Goal: Information Seeking & Learning: Learn about a topic

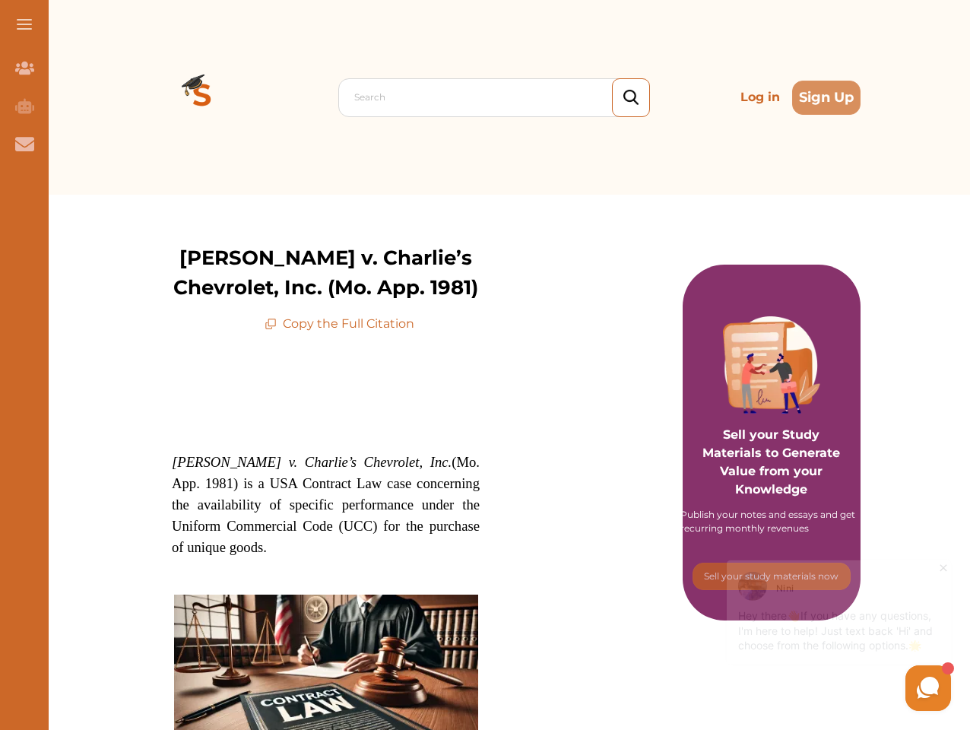
click at [24, 24] on span at bounding box center [24, 25] width 15 height 2
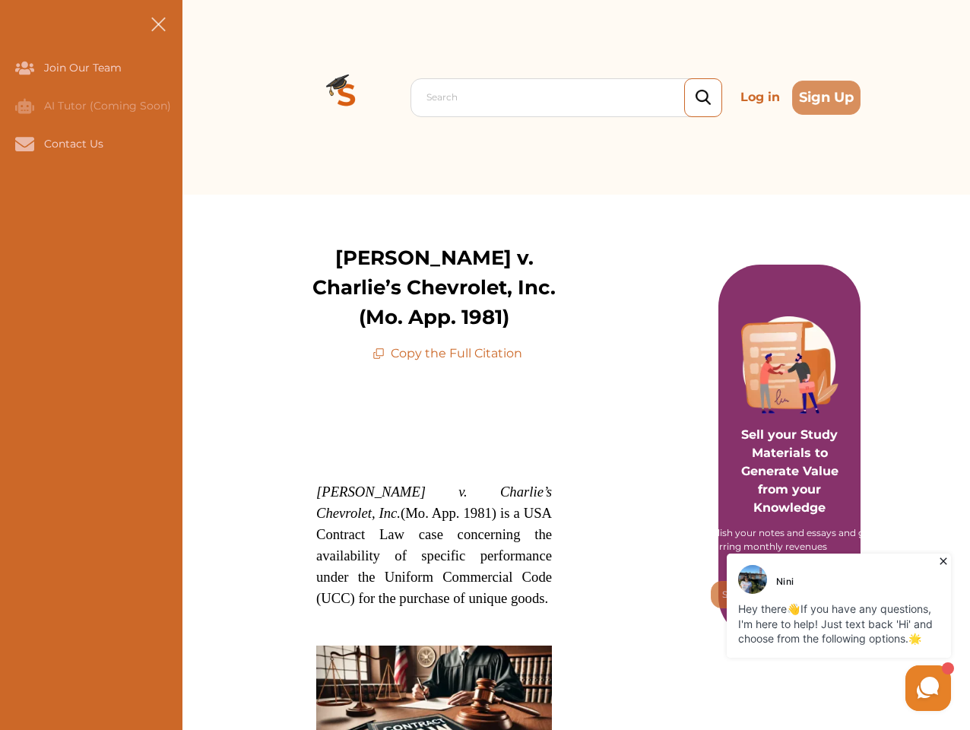
click at [24, 68] on icon "Join Our Team" at bounding box center [24, 68] width 19 height 13
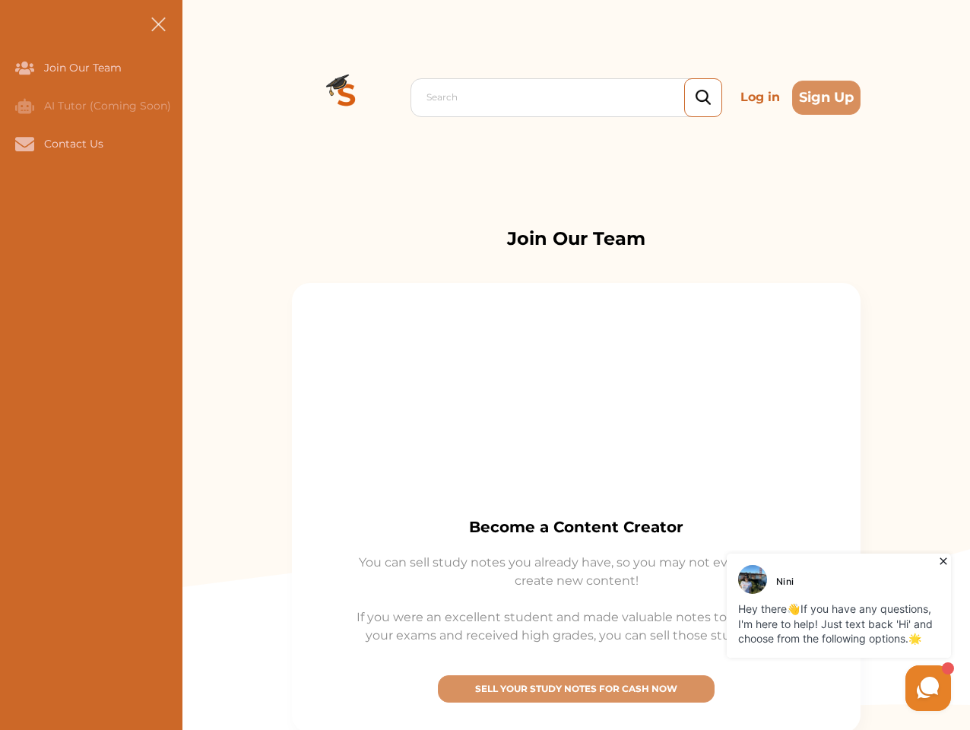
click at [24, 106] on icon "AI Tutor (Coming Soon)" at bounding box center [24, 105] width 19 height 15
click at [24, 144] on icon "Contact Us" at bounding box center [24, 144] width 19 height 14
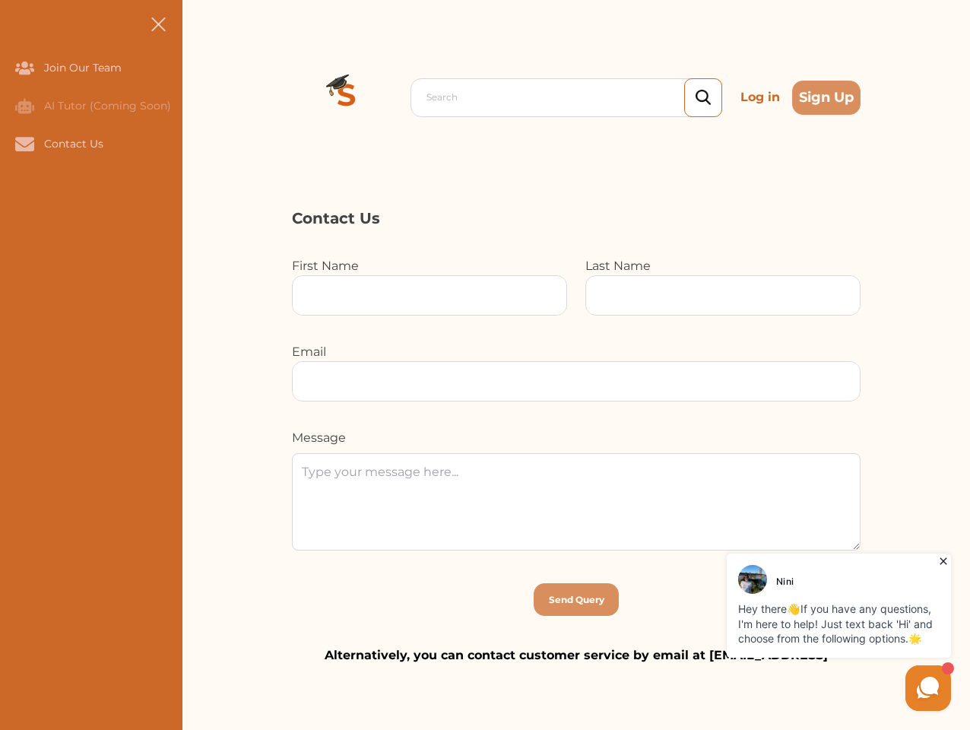
click at [202, 97] on div "Search Log in Sign Up Search Log in Sign Up" at bounding box center [577, 97] width 788 height 195
click at [760, 97] on p "Log in" at bounding box center [761, 97] width 52 height 30
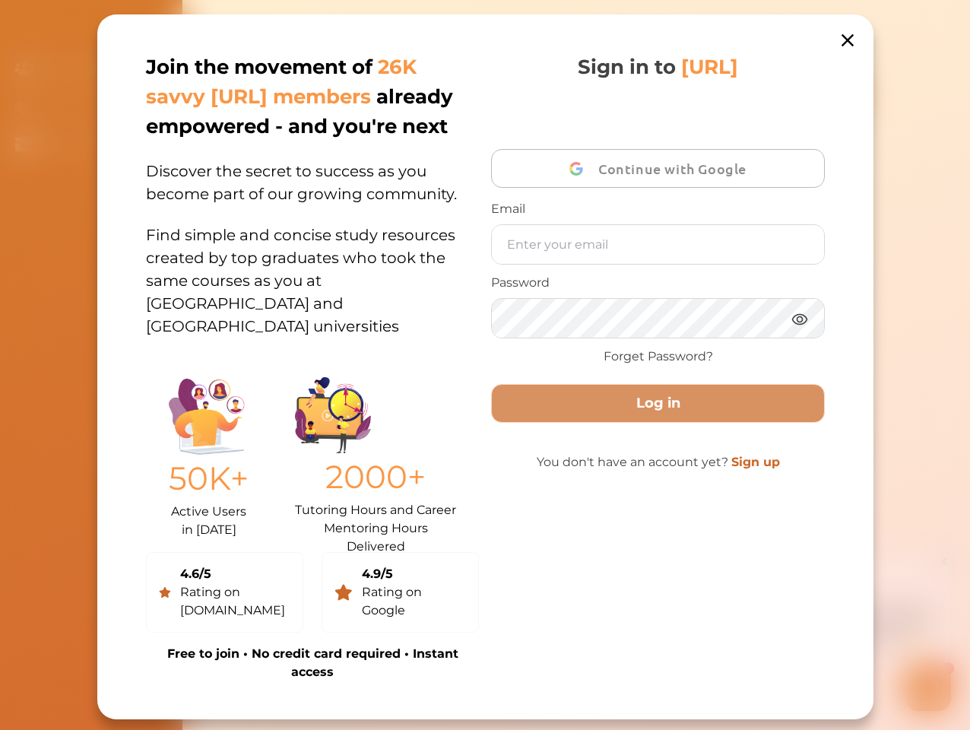
click at [827, 97] on div "Join the movement of 26K savvy [URL] members already empowered - and you're nex…" at bounding box center [485, 366] width 776 height 705
click at [339, 324] on p "Find simple and concise study resources created by top graduates who took the s…" at bounding box center [312, 271] width 333 height 132
